Goal: Find specific page/section: Find specific page/section

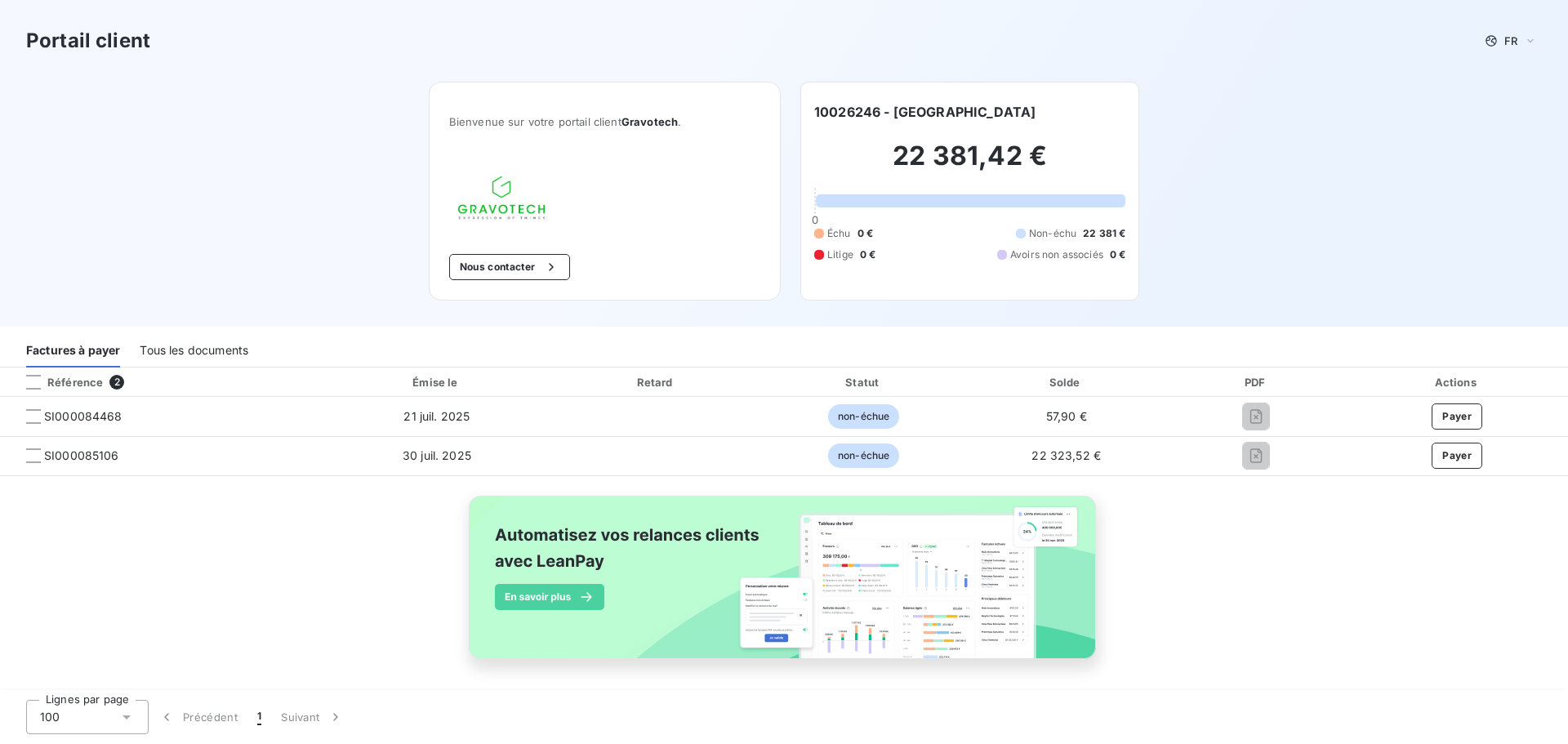
click at [237, 354] on div "Tous les documents" at bounding box center [194, 351] width 109 height 35
